Goal: Download file/media

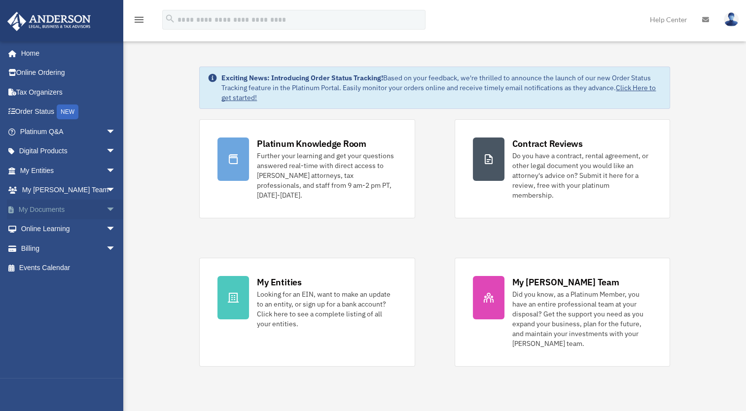
click at [106, 207] on span "arrow_drop_down" at bounding box center [116, 210] width 20 height 20
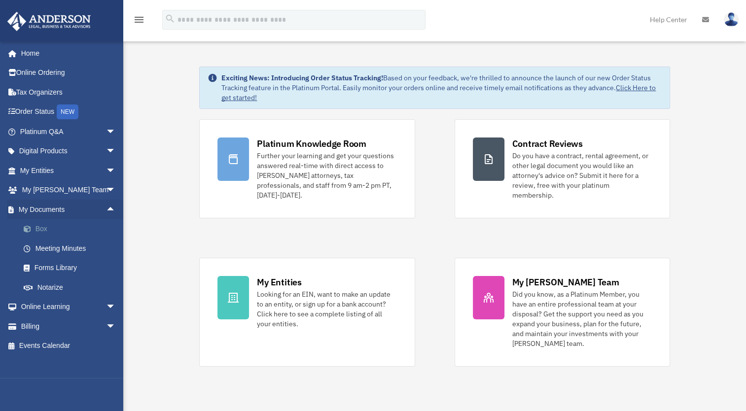
click at [70, 232] on link "Box" at bounding box center [72, 229] width 117 height 20
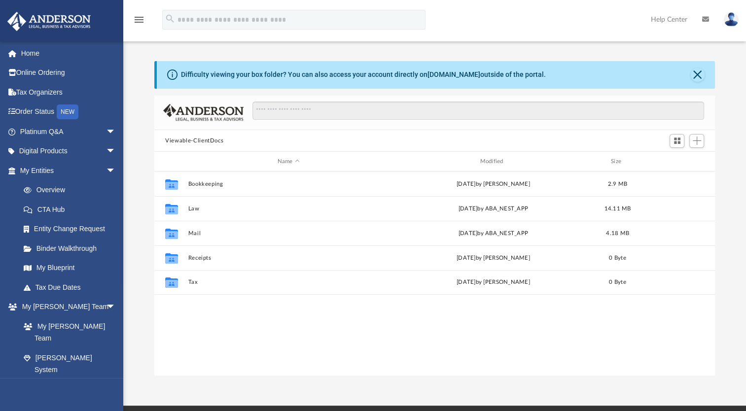
scroll to position [216, 552]
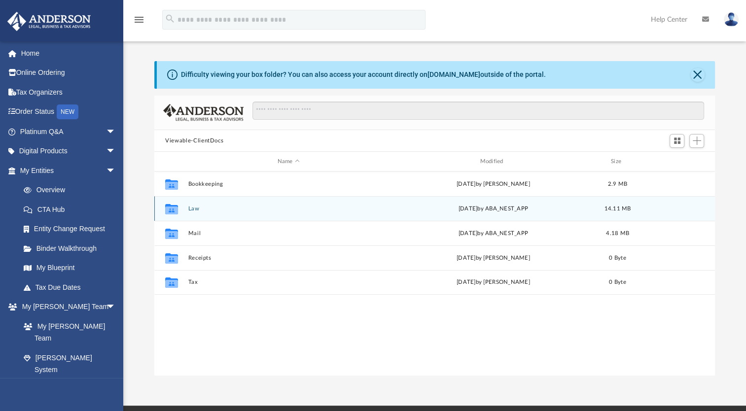
click at [217, 212] on div "Collaborated Folder Law Thu Aug 7 2025 by ABA_NEST_APP 14.11 MB" at bounding box center [434, 208] width 560 height 25
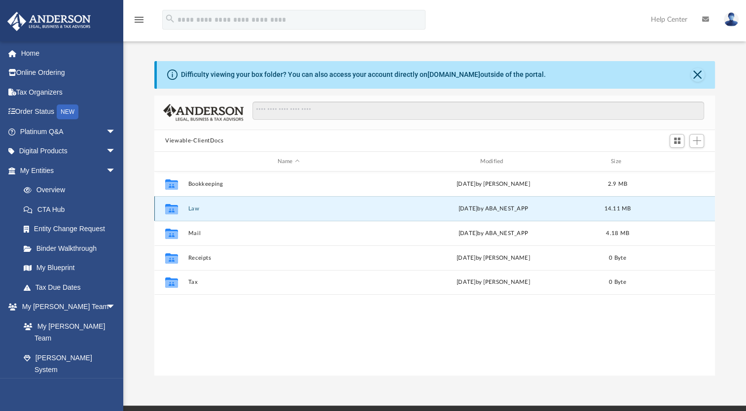
click at [193, 209] on button "Law" at bounding box center [288, 209] width 201 height 6
click at [205, 209] on button "Emerald Mint Properties 2, LLC" at bounding box center [288, 209] width 201 height 6
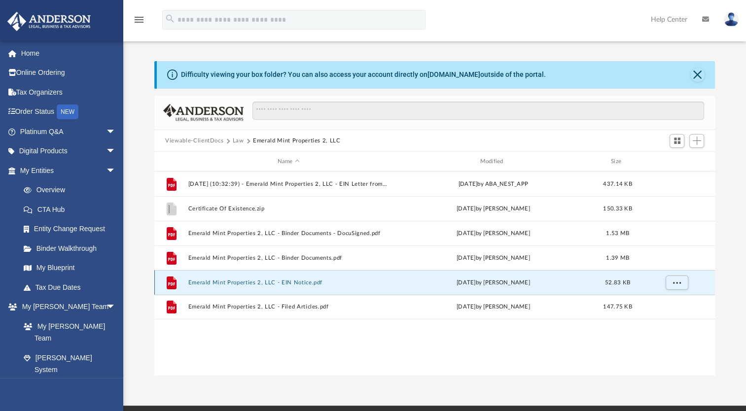
click at [298, 285] on button "Emerald Mint Properties 2, LLC - EIN Notice.pdf" at bounding box center [288, 282] width 201 height 6
